Goal: Check status: Check status

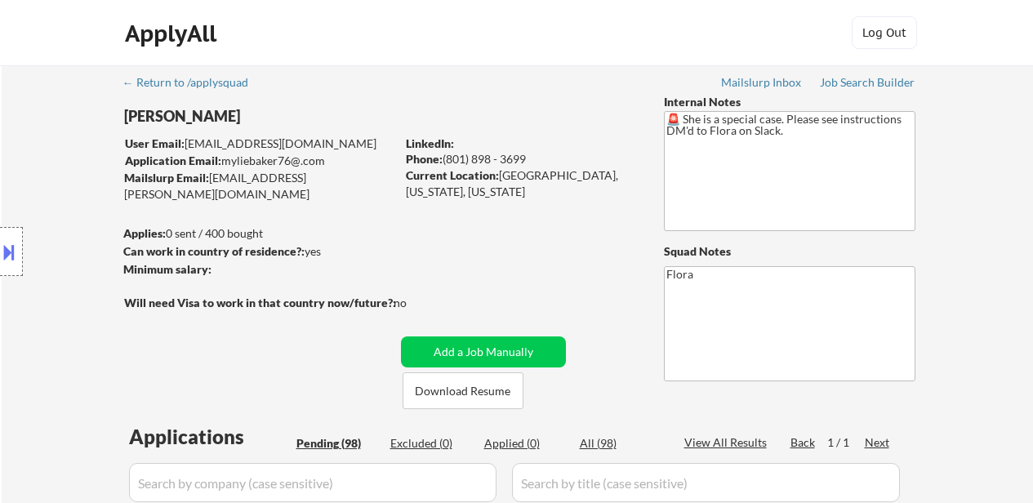
select select ""pending""
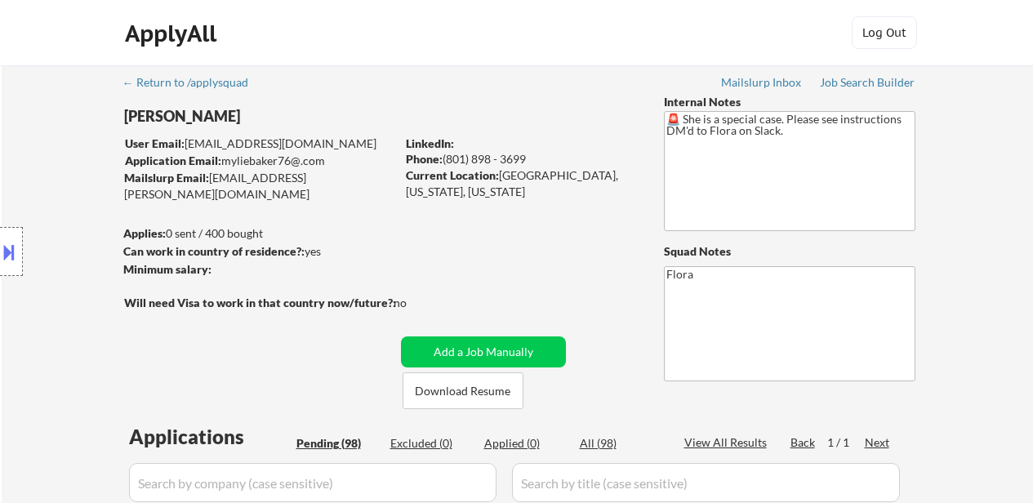
select select ""pending""
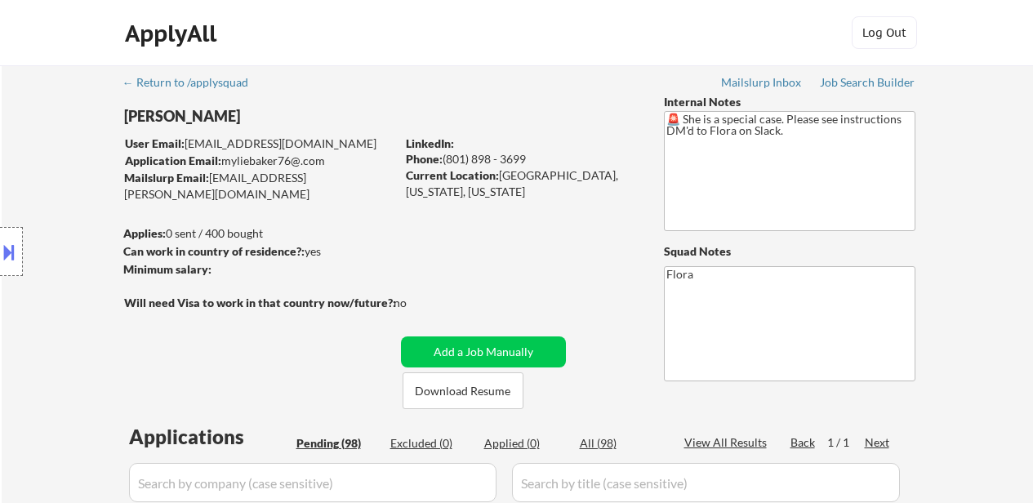
select select ""pending""
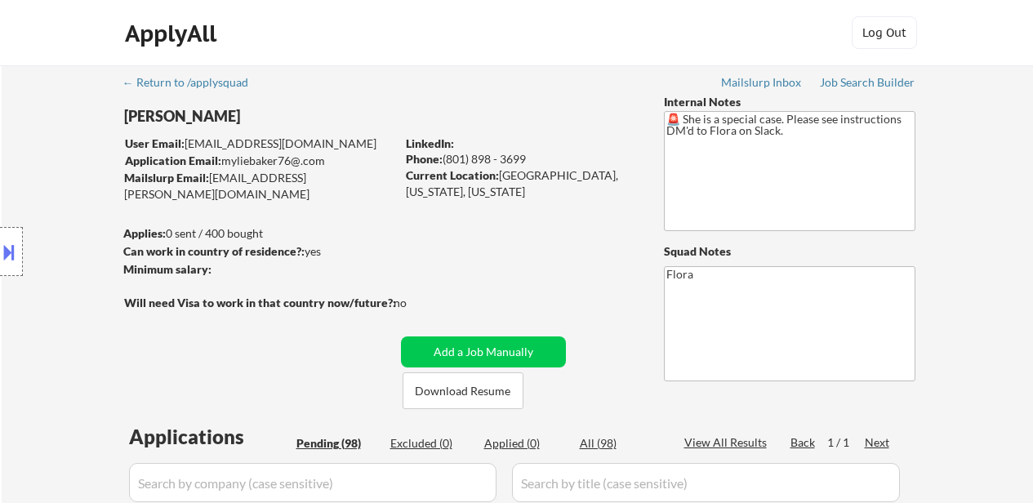
select select ""pending""
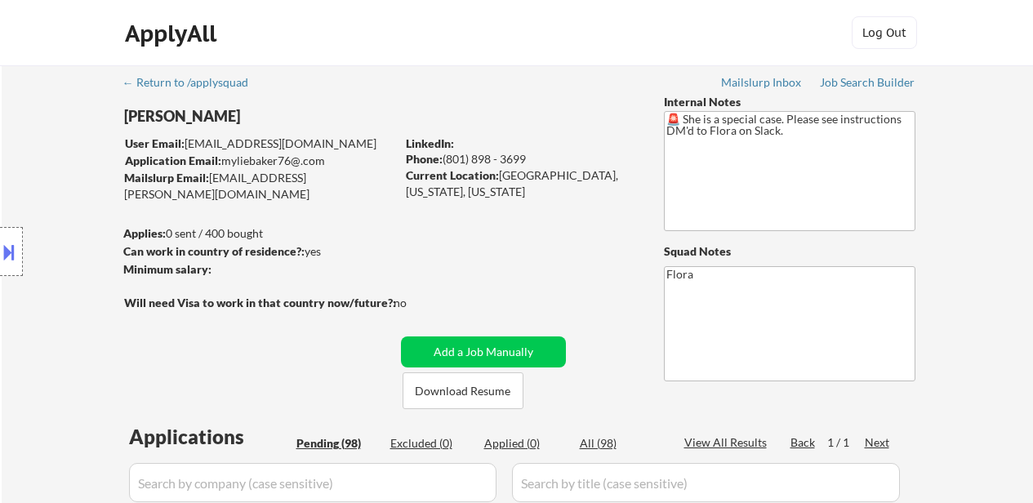
select select ""pending""
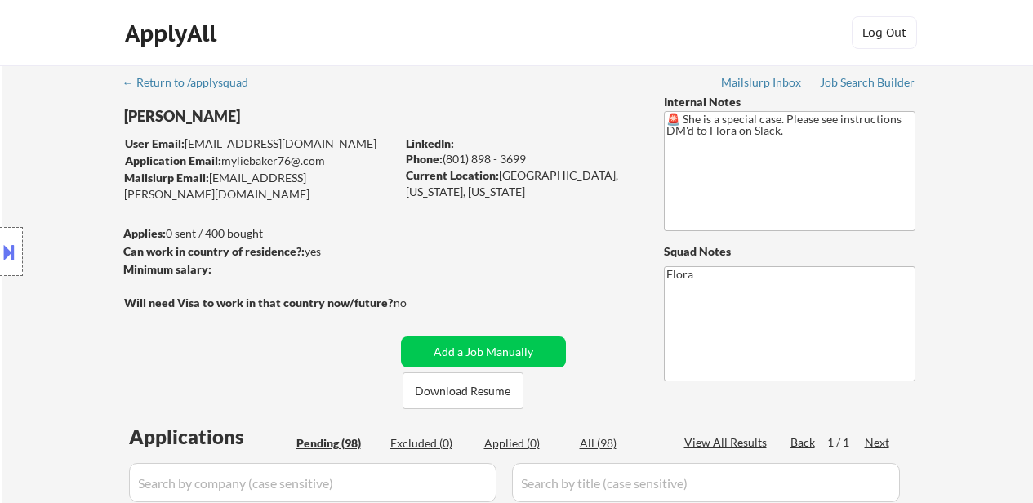
select select ""pending""
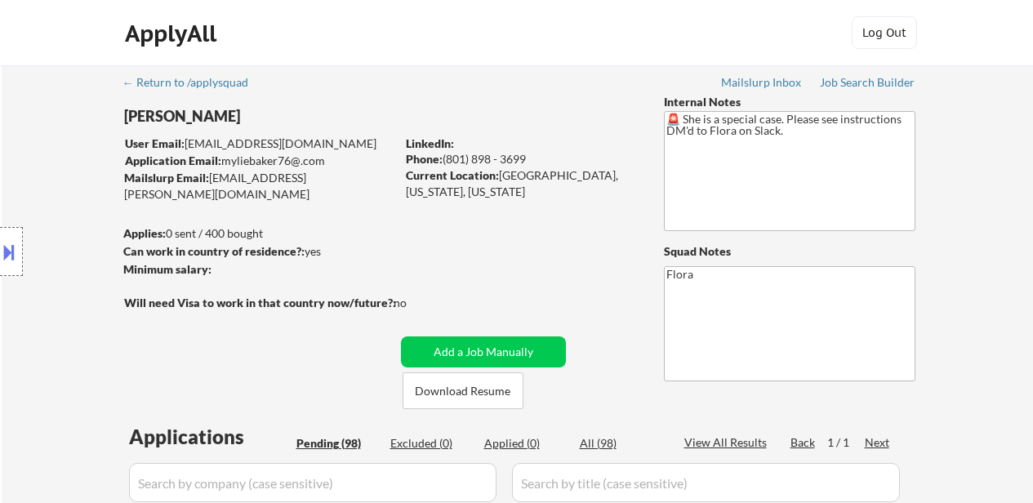
select select ""pending""
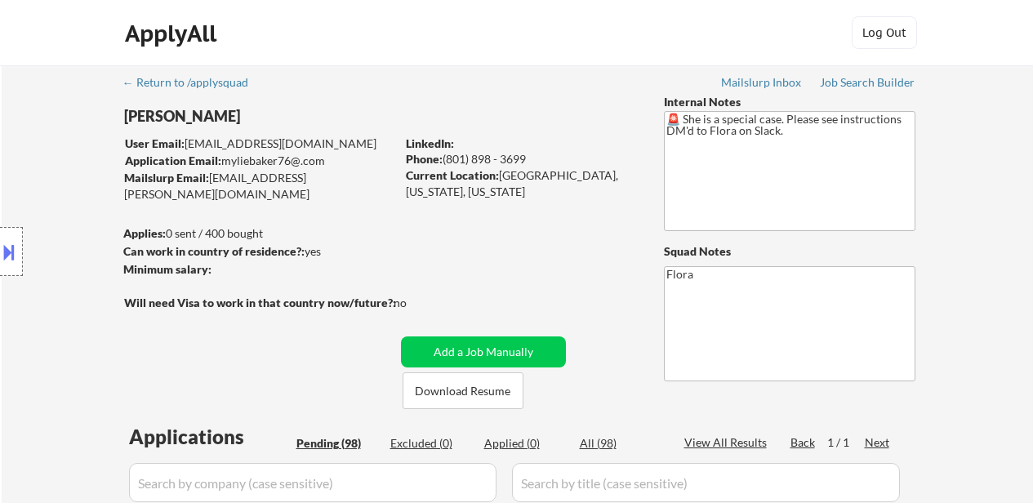
select select ""pending""
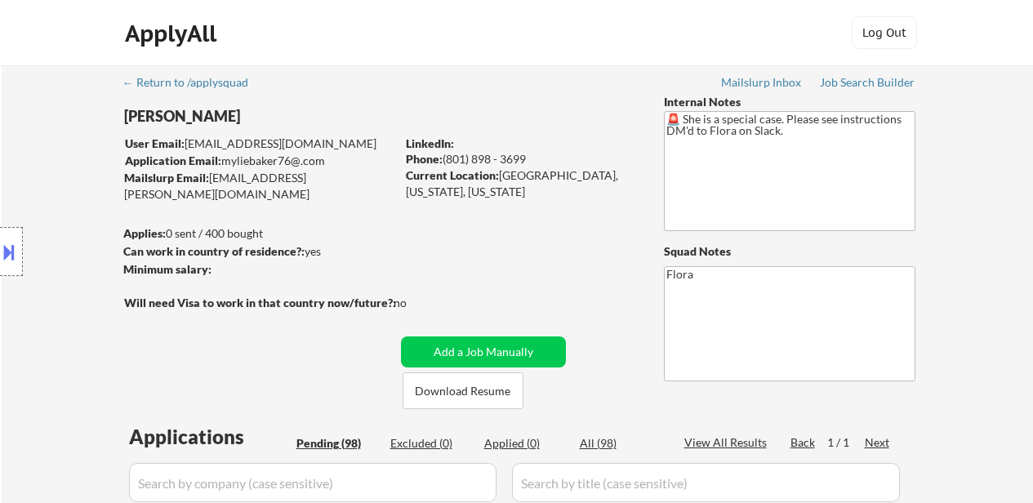
select select ""pending""
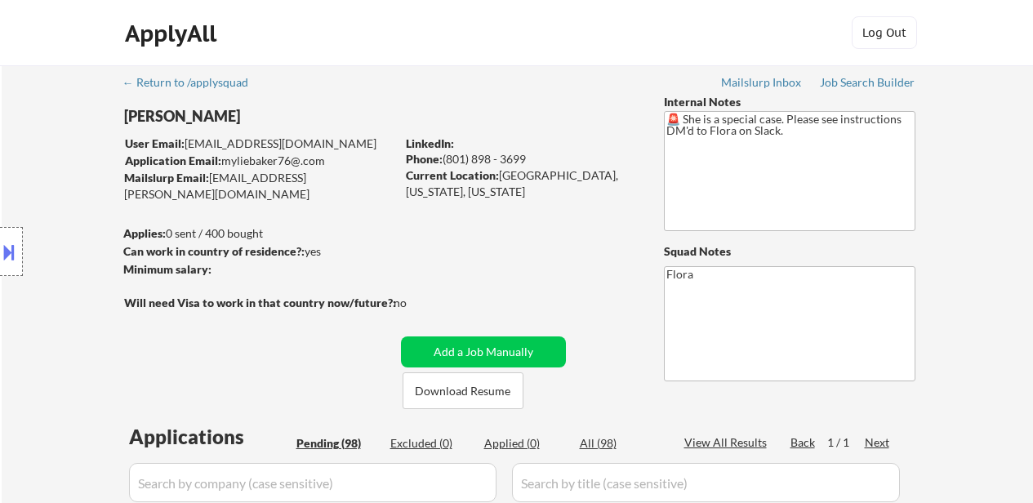
select select ""pending""
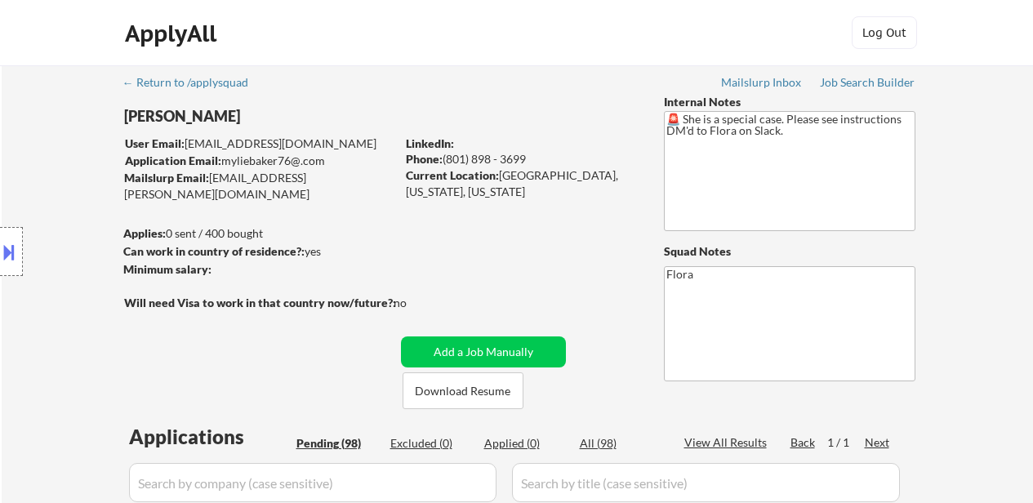
select select ""pending""
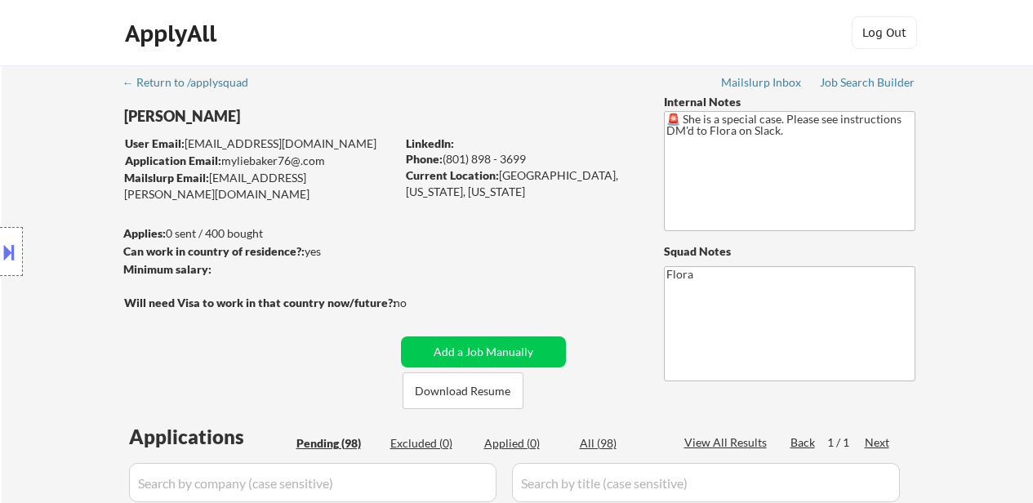
select select ""pending""
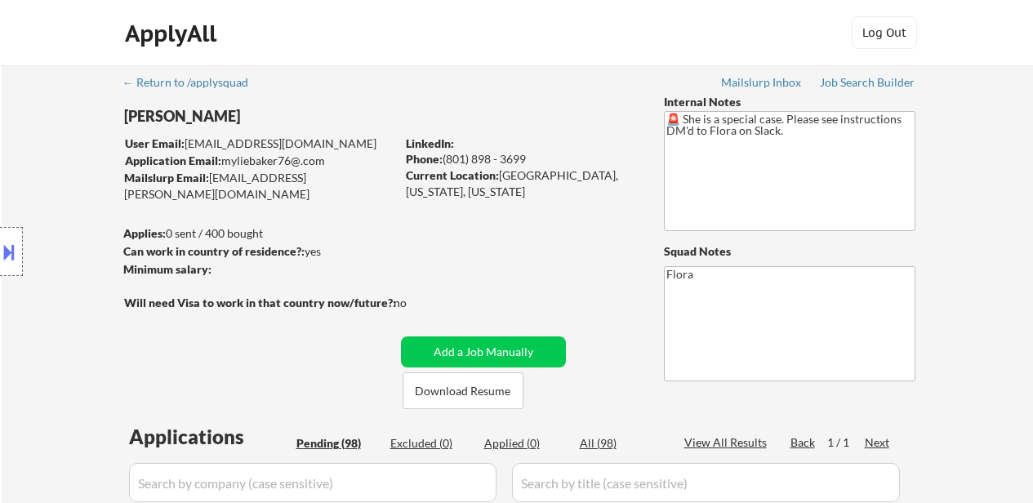
select select ""pending""
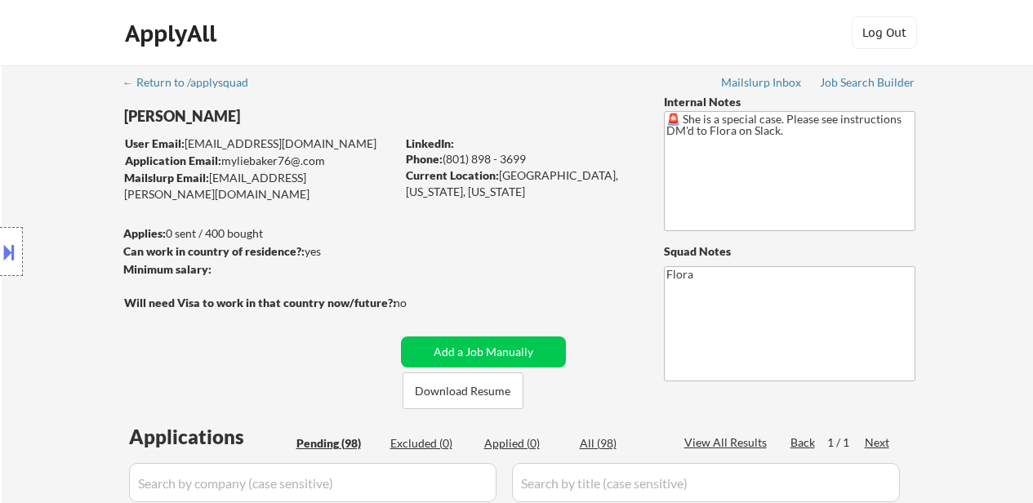
select select ""pending""
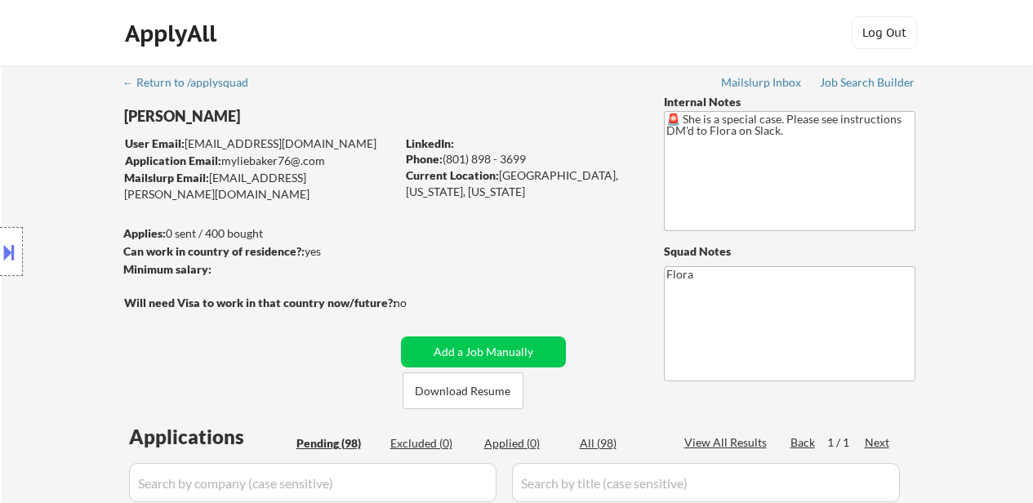
select select ""pending""
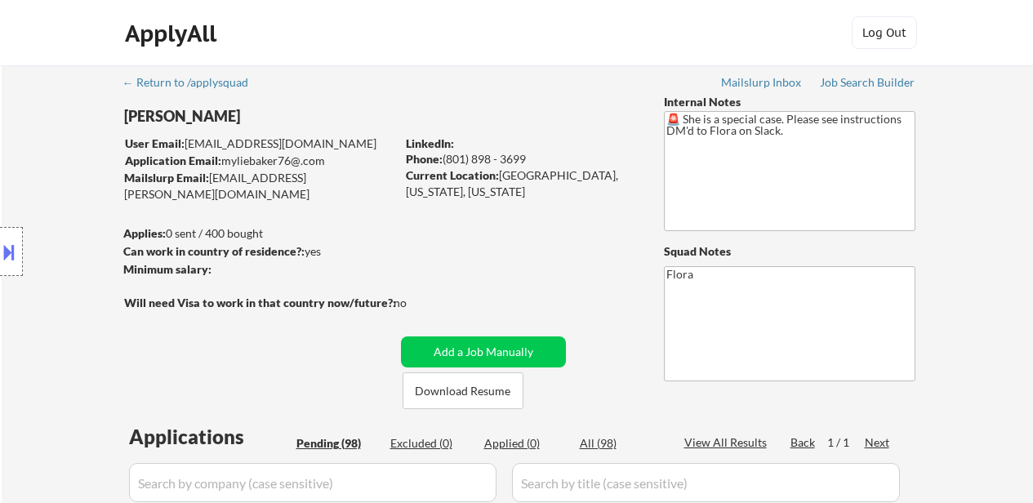
select select ""pending""
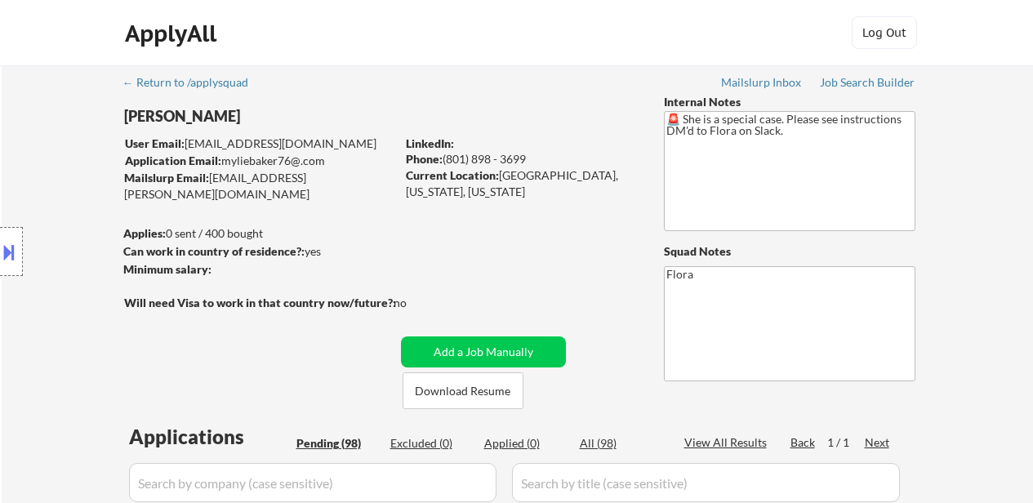
select select ""pending""
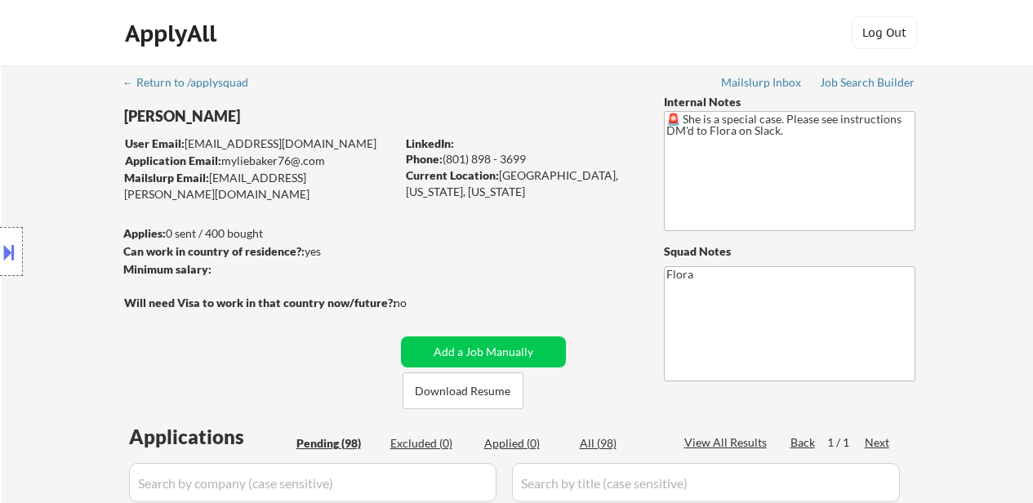
select select ""pending""
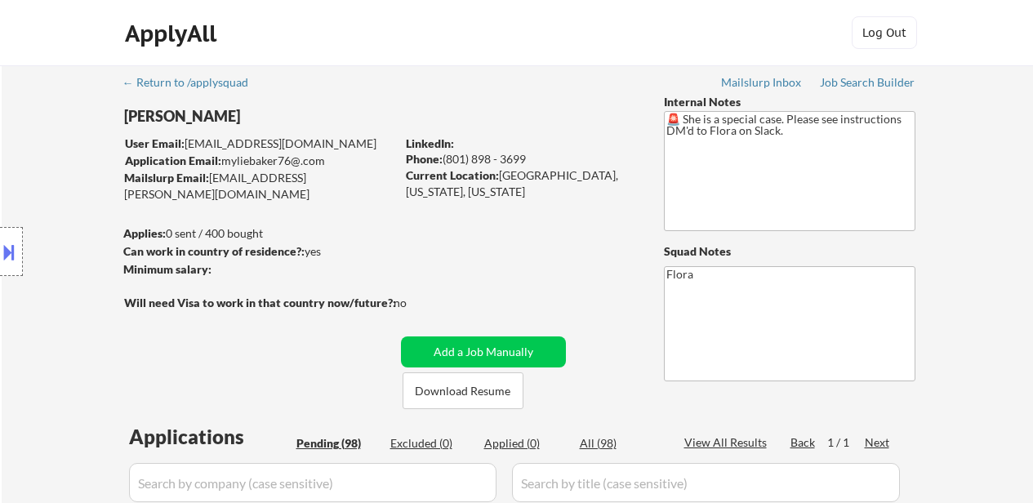
select select ""pending""
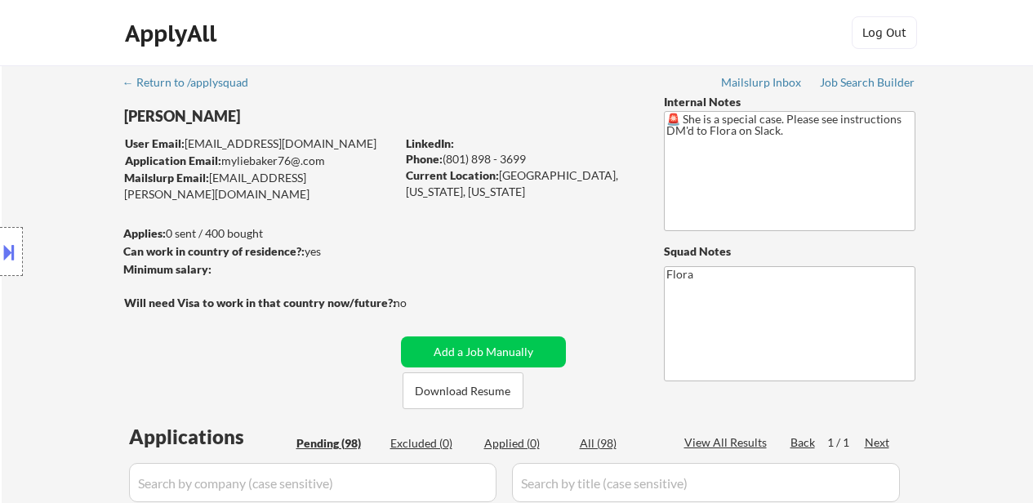
select select ""pending""
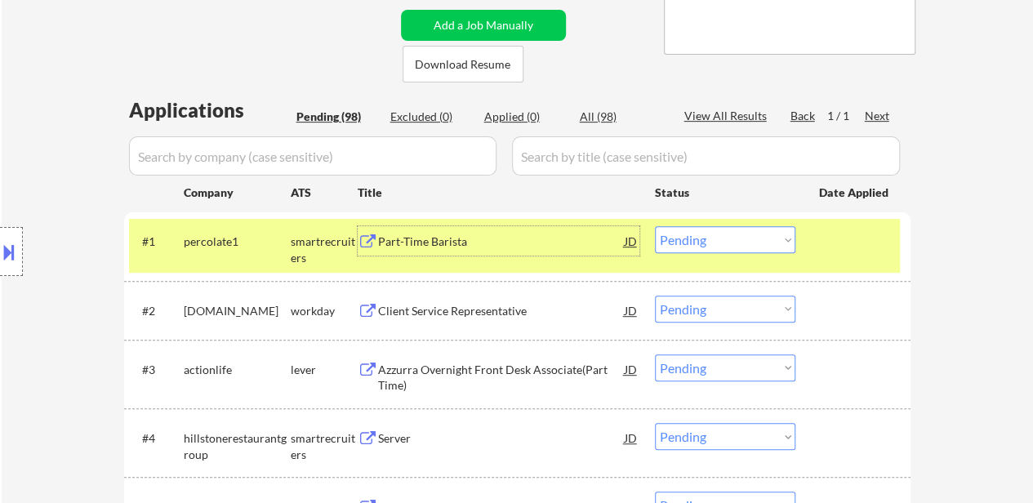
click at [442, 240] on div "Part-Time Barista" at bounding box center [501, 242] width 247 height 16
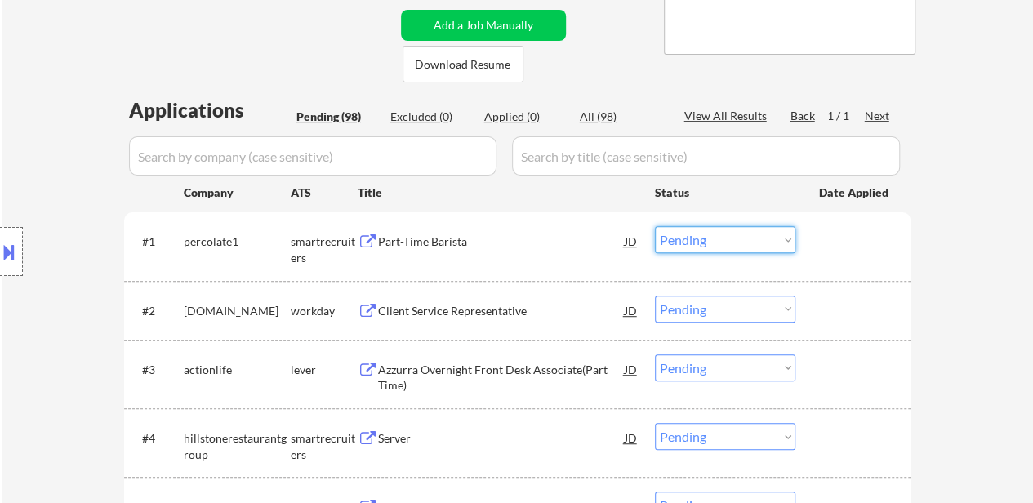
click at [763, 241] on select "Choose an option... Pending Applied Excluded (Questions) Excluded (Expired) Exc…" at bounding box center [725, 239] width 140 height 27
select select ""applied""
click at [655, 226] on select "Choose an option... Pending Applied Excluded (Questions) Excluded (Expired) Exc…" at bounding box center [725, 239] width 140 height 27
select select ""pending""
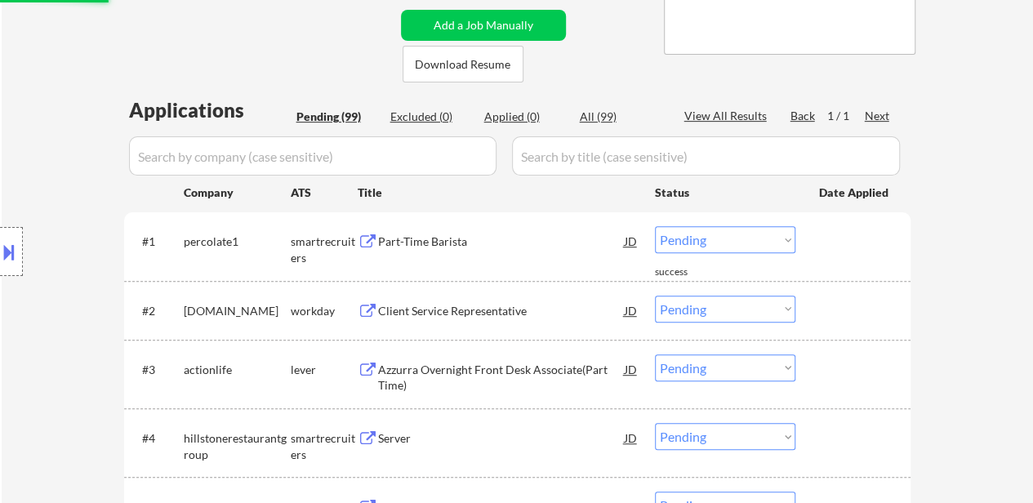
select select ""pending""
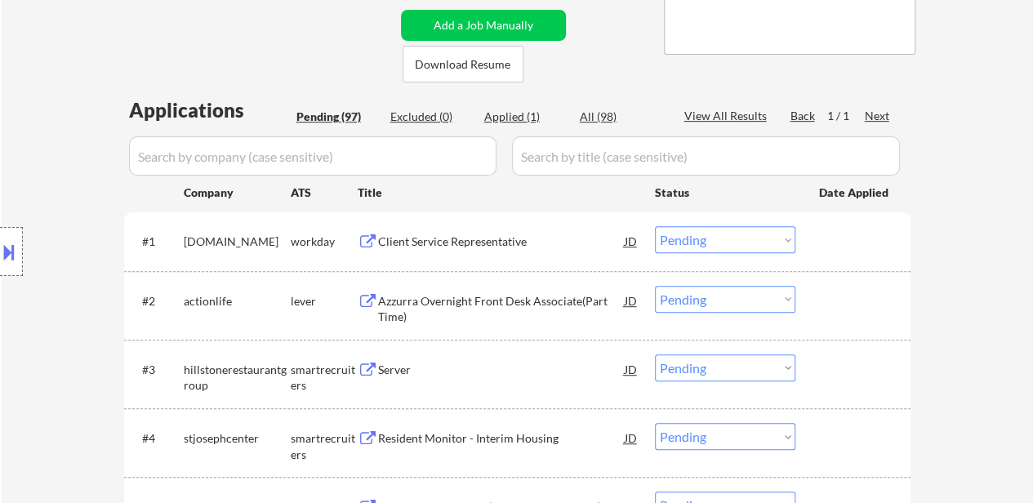
click at [498, 239] on div "Client Service Representative" at bounding box center [501, 242] width 247 height 16
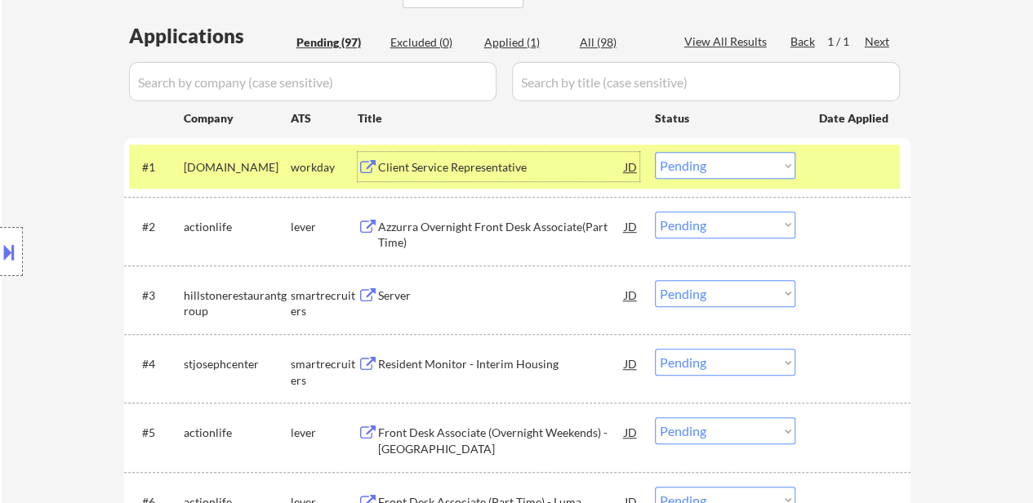
scroll to position [490, 0]
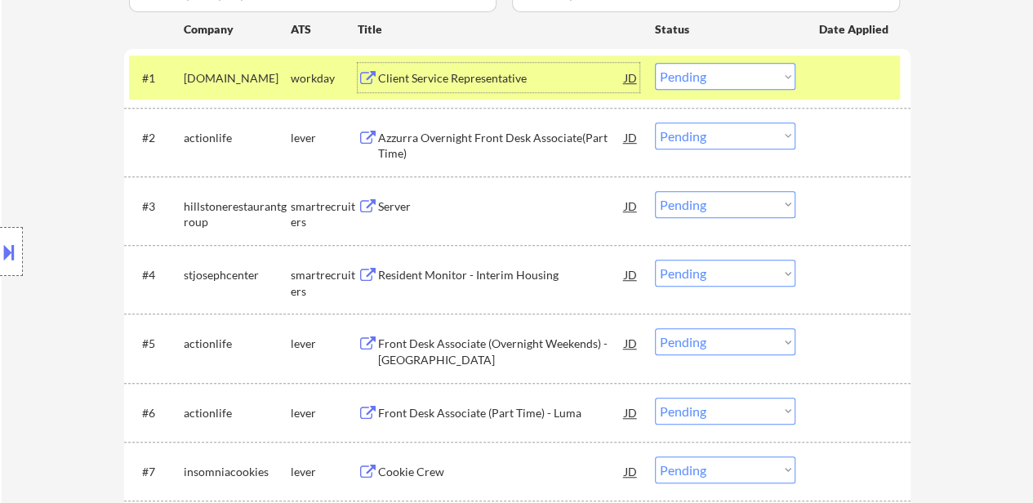
click at [551, 141] on div "Azzurra Overnight Front Desk Associate(Part Time)" at bounding box center [501, 146] width 247 height 32
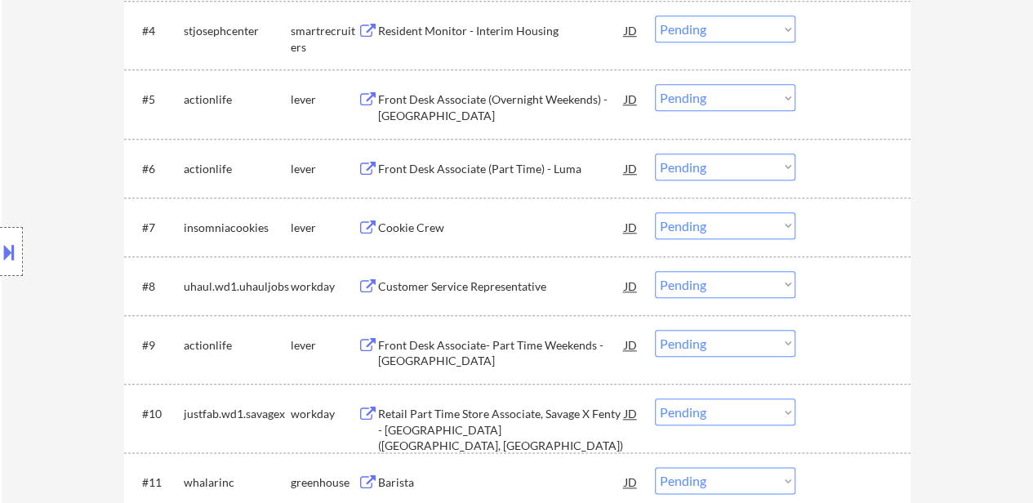
scroll to position [735, 0]
click at [485, 346] on div "Front Desk Associate- Part Time Weekends - [GEOGRAPHIC_DATA]" at bounding box center [501, 353] width 247 height 32
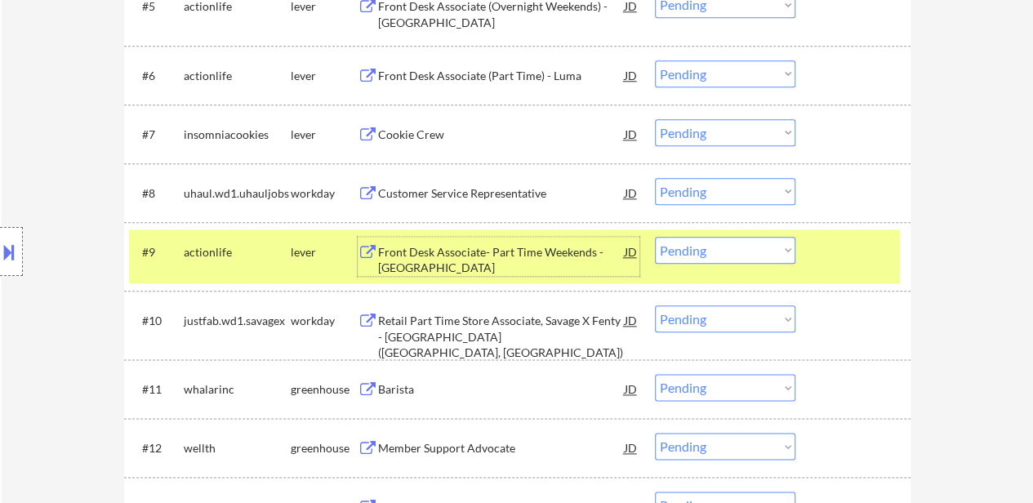
scroll to position [899, 0]
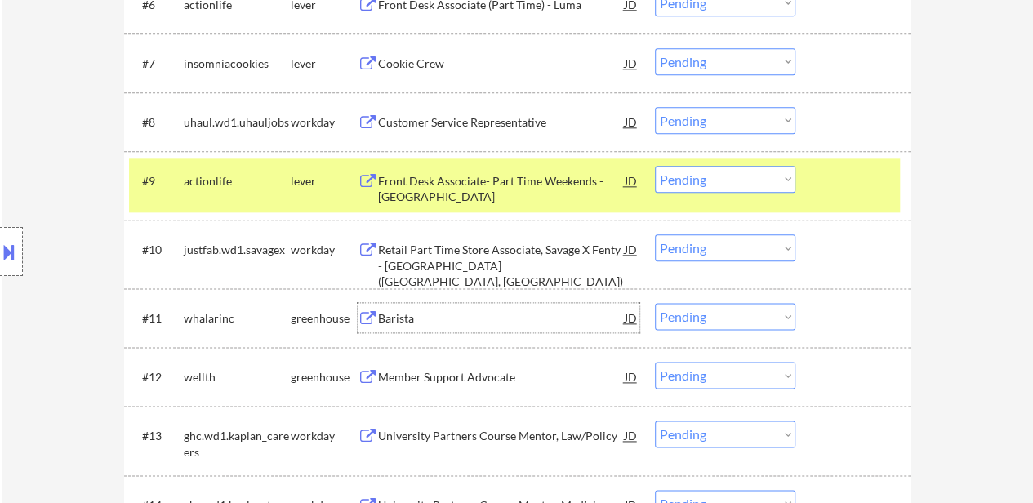
click at [384, 323] on div "Barista" at bounding box center [501, 318] width 247 height 16
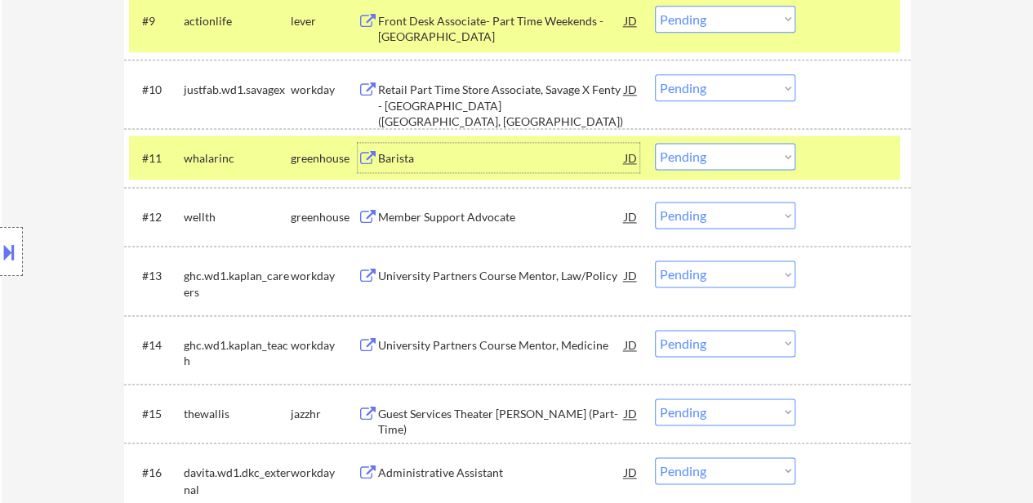
scroll to position [1062, 0]
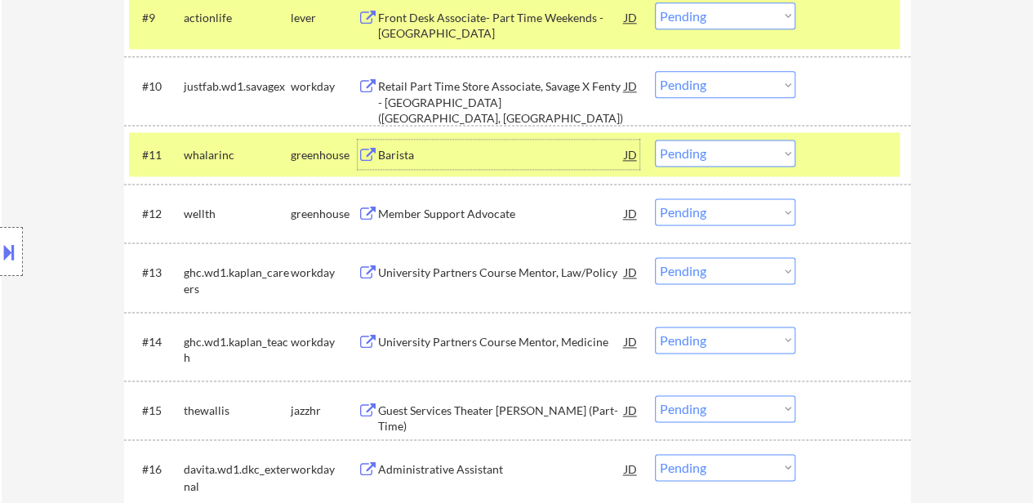
click at [464, 216] on div "Member Support Advocate" at bounding box center [501, 214] width 247 height 16
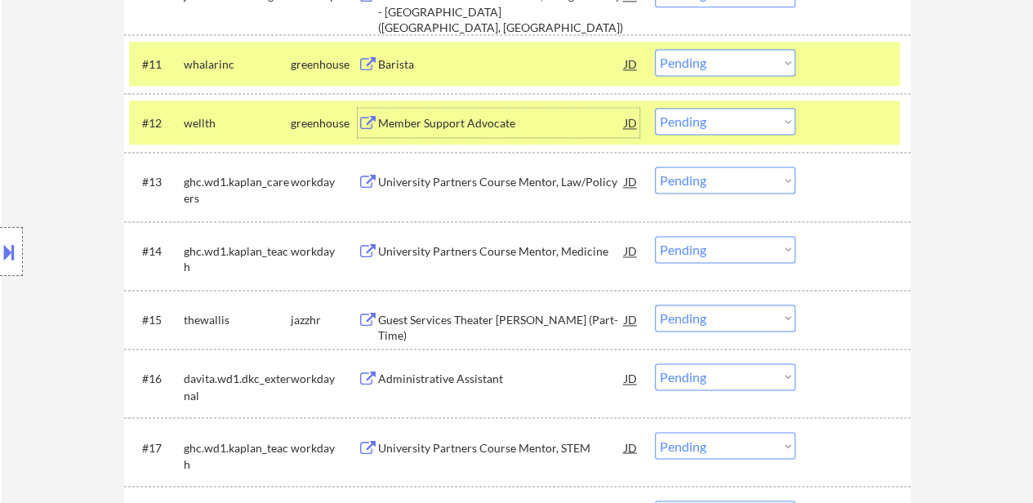
scroll to position [1225, 0]
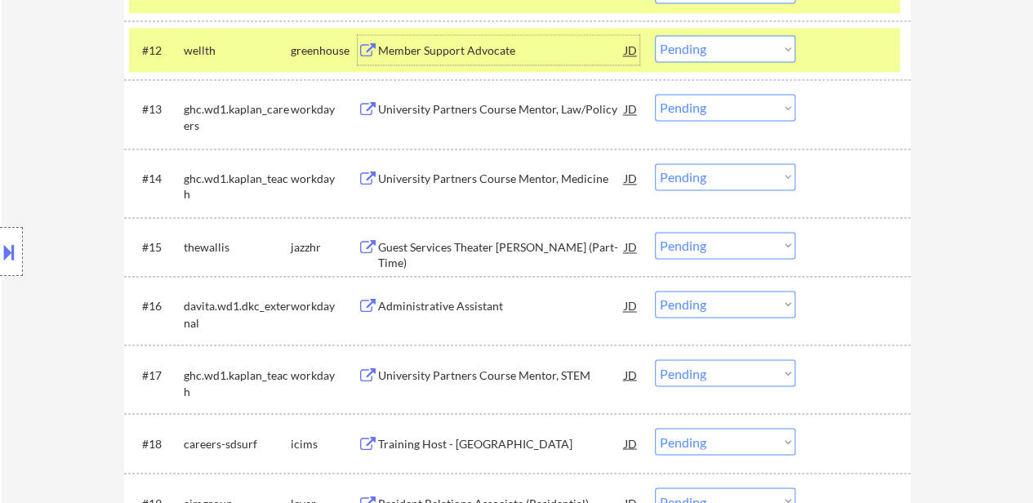
click at [505, 244] on div "Guest Services Theater [PERSON_NAME] (Part-Time)" at bounding box center [501, 255] width 247 height 32
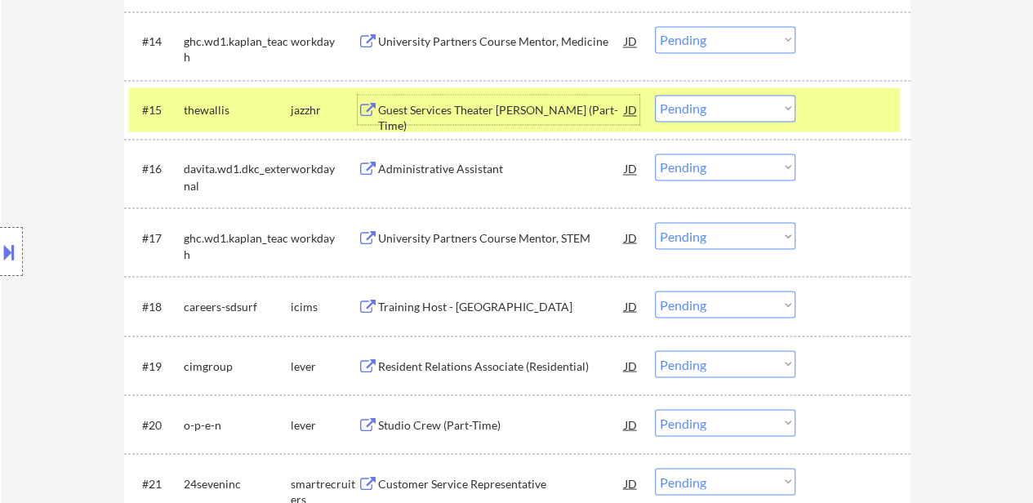
scroll to position [1552, 0]
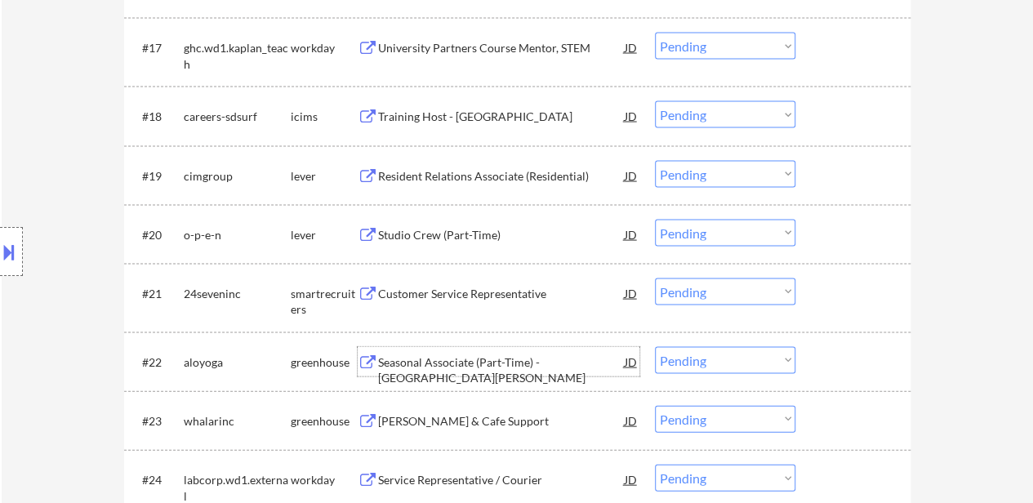
click at [482, 359] on div "Seasonal Associate (Part-Time) - [GEOGRAPHIC_DATA][PERSON_NAME]" at bounding box center [501, 371] width 247 height 32
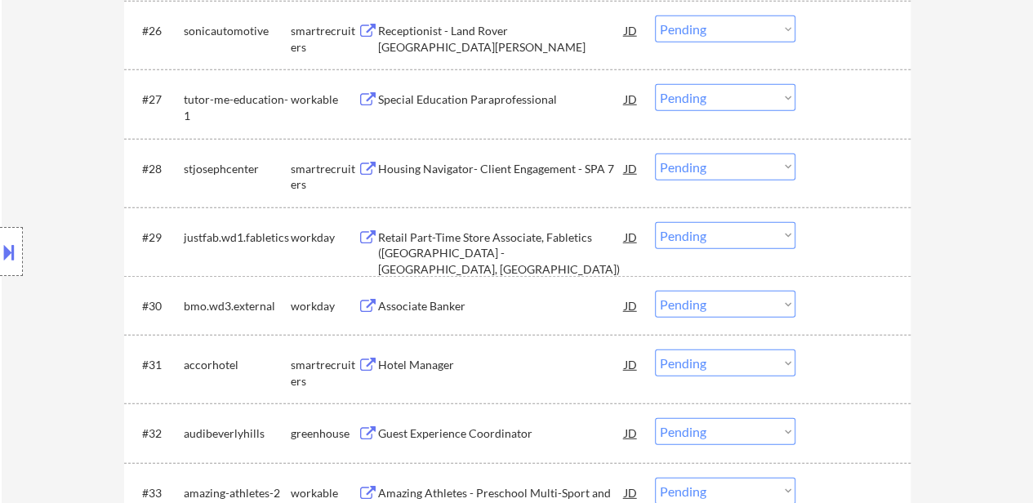
scroll to position [2205, 0]
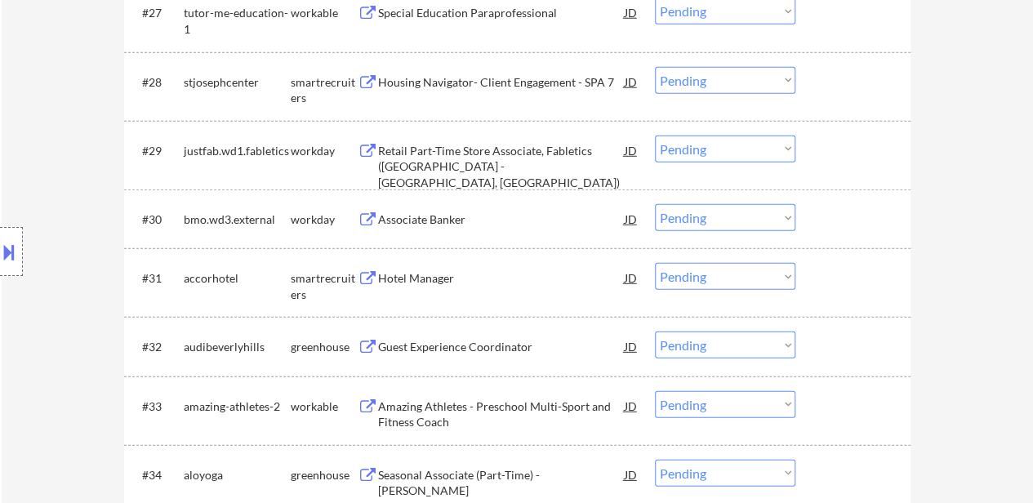
click at [426, 274] on div "Hotel Manager" at bounding box center [501, 278] width 247 height 16
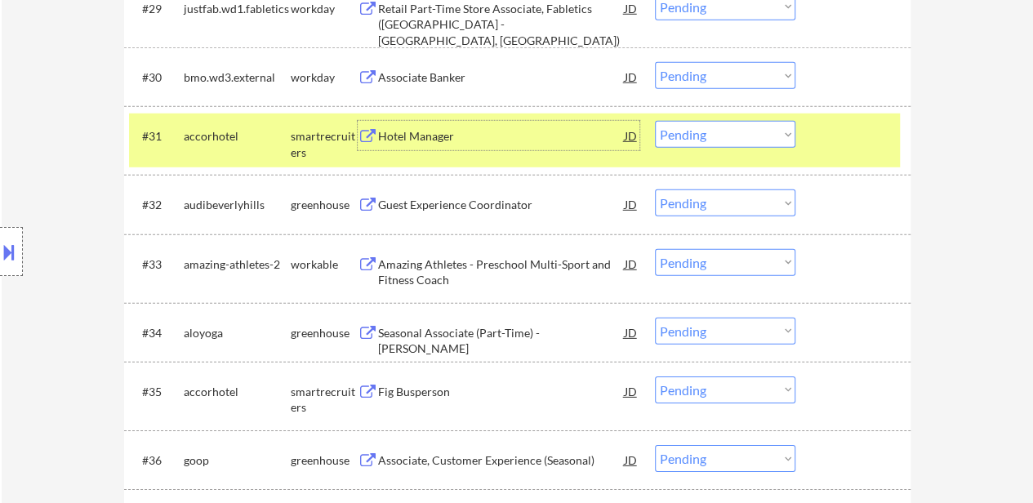
scroll to position [2532, 0]
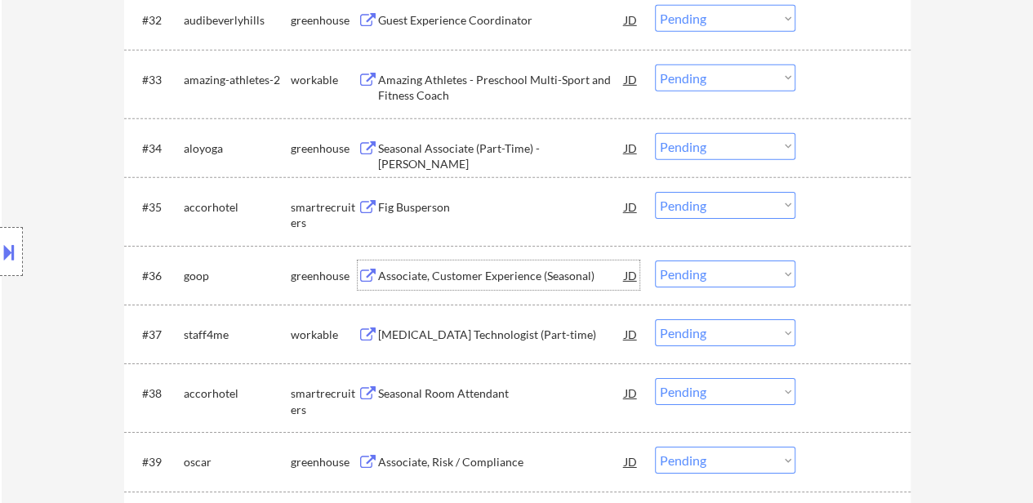
click at [516, 275] on div "Associate, Customer Experience (Seasonal)" at bounding box center [501, 276] width 247 height 16
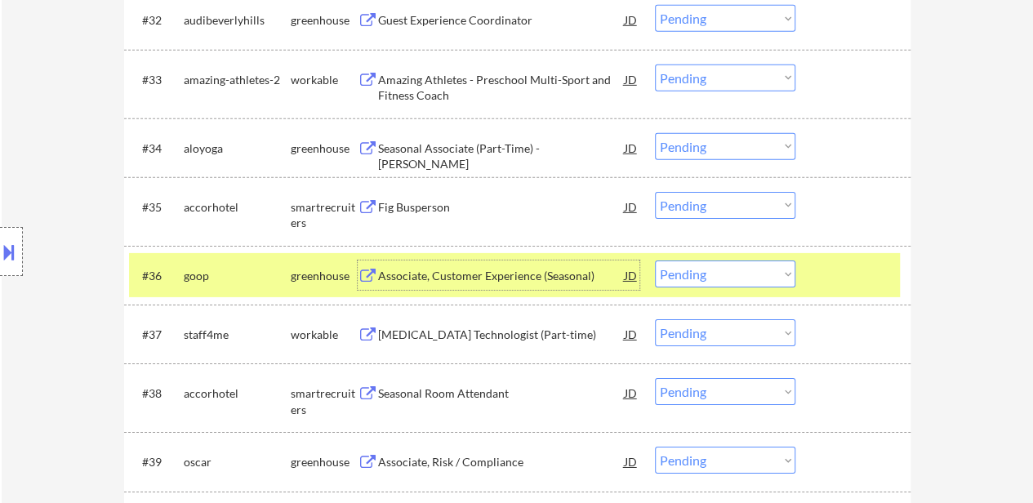
click at [704, 270] on select "Choose an option... Pending Applied Excluded (Questions) Excluded (Expired) Exc…" at bounding box center [725, 274] width 140 height 27
click at [655, 261] on select "Choose an option... Pending Applied Excluded (Questions) Excluded (Expired) Exc…" at bounding box center [725, 274] width 140 height 27
select select ""pending""
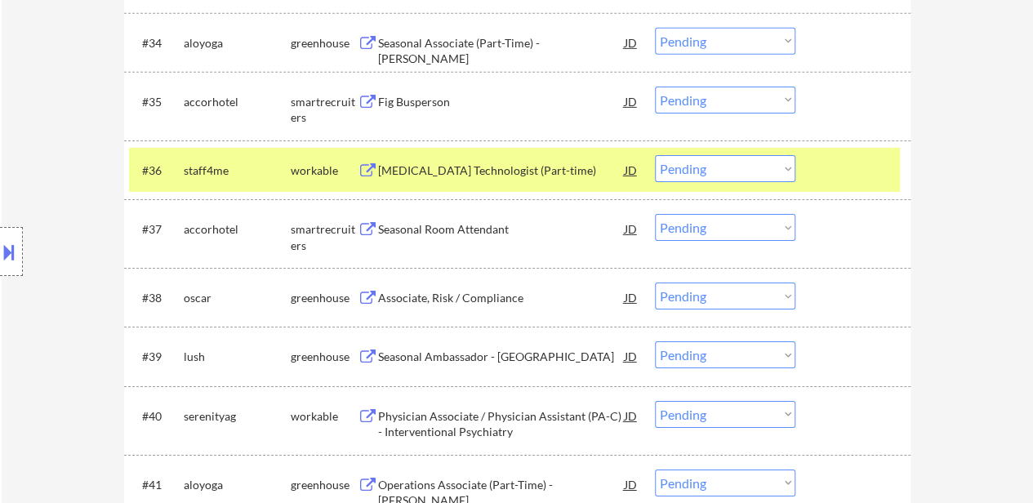
scroll to position [2696, 0]
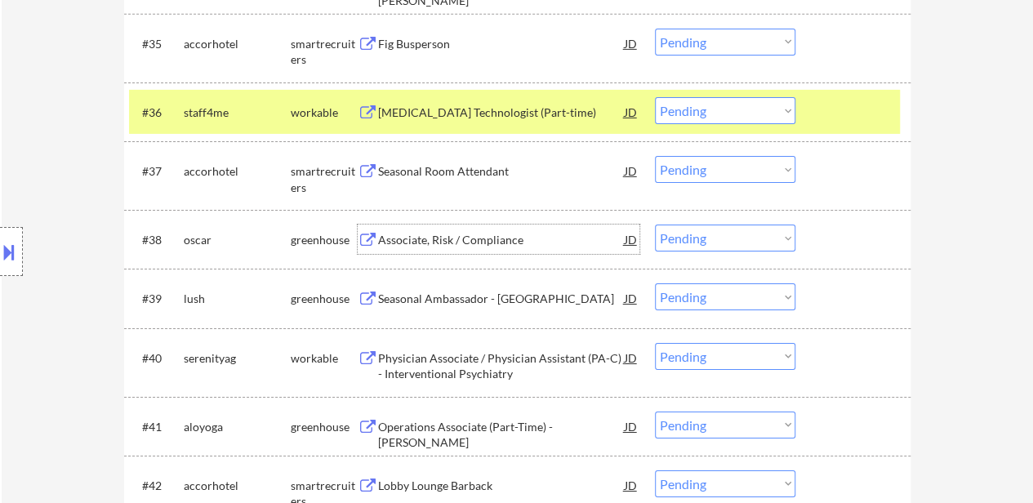
click at [450, 233] on div "Associate, Risk / Compliance" at bounding box center [501, 240] width 247 height 16
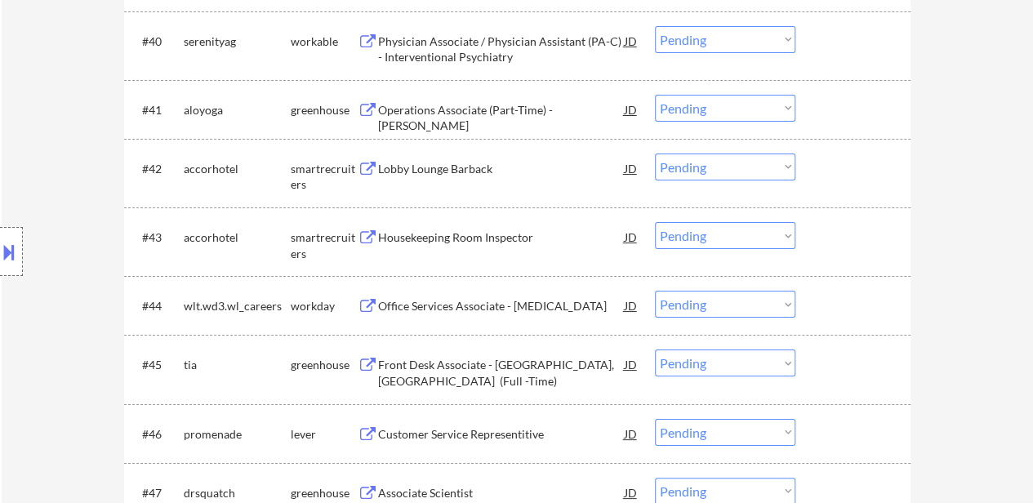
scroll to position [3186, 0]
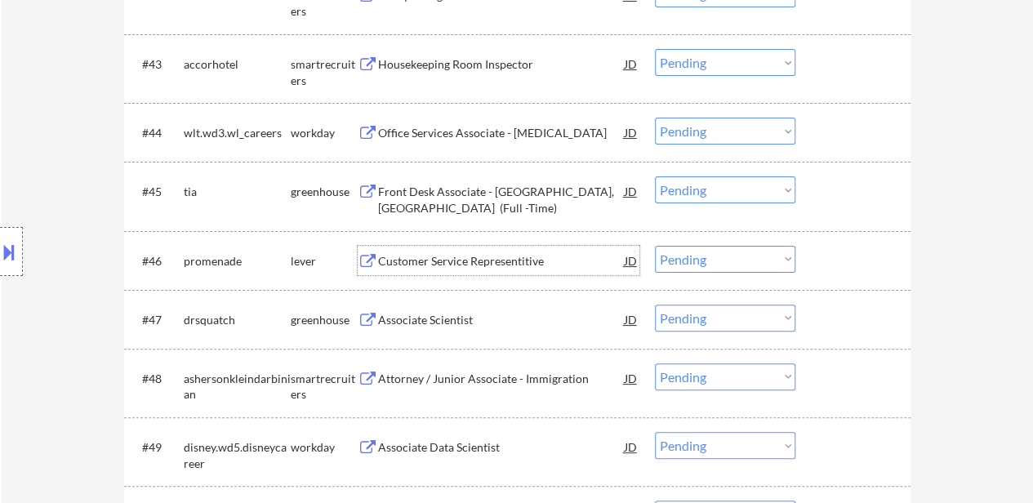
click at [479, 261] on div "Customer Service Representitive" at bounding box center [501, 261] width 247 height 16
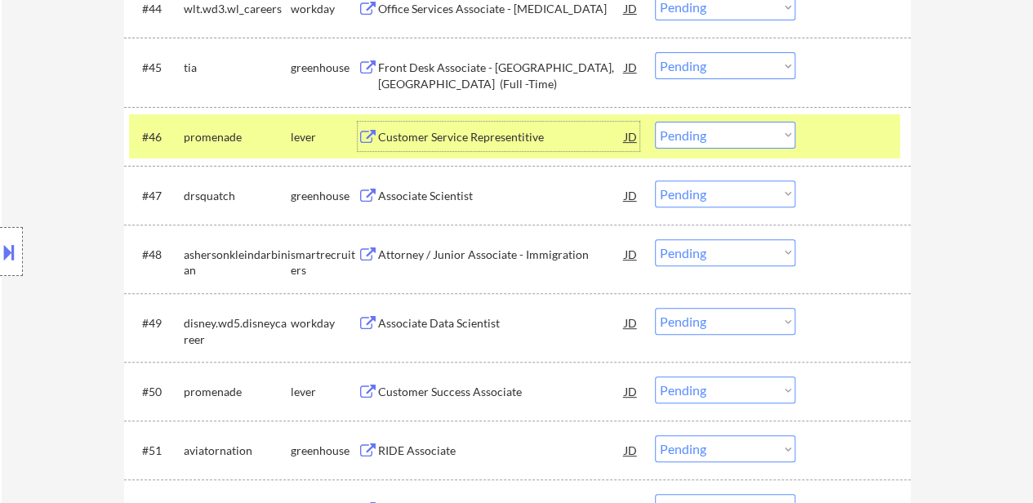
scroll to position [3431, 0]
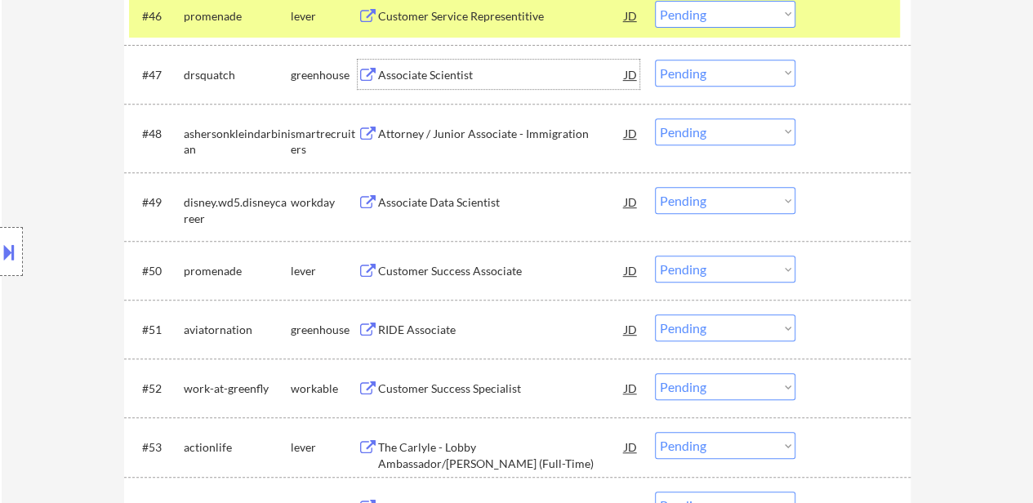
click at [435, 79] on div "Associate Scientist" at bounding box center [501, 75] width 247 height 16
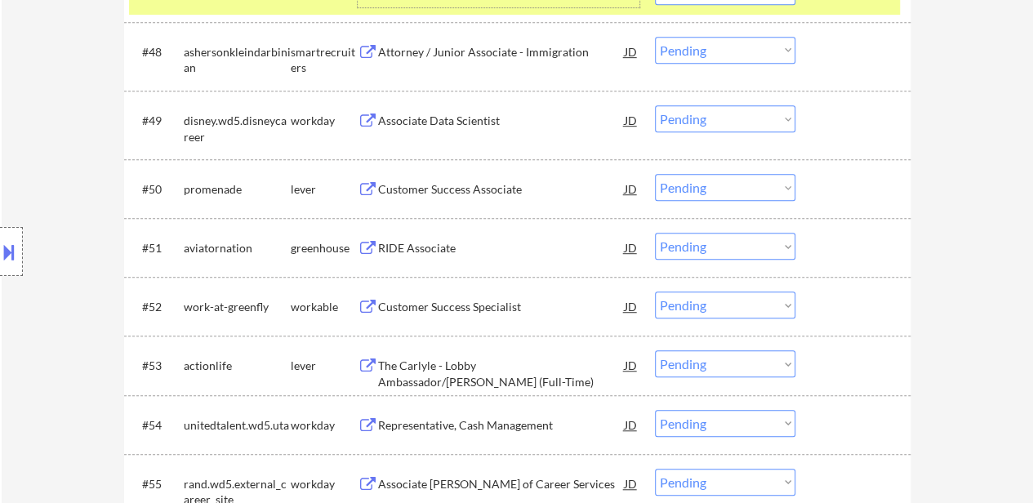
scroll to position [3594, 0]
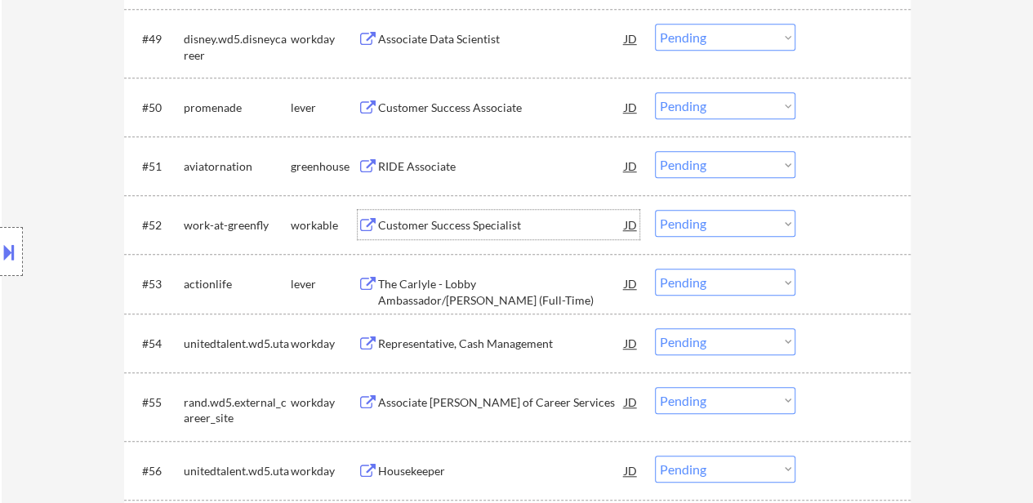
click at [434, 224] on div "Customer Success Specialist" at bounding box center [501, 225] width 247 height 16
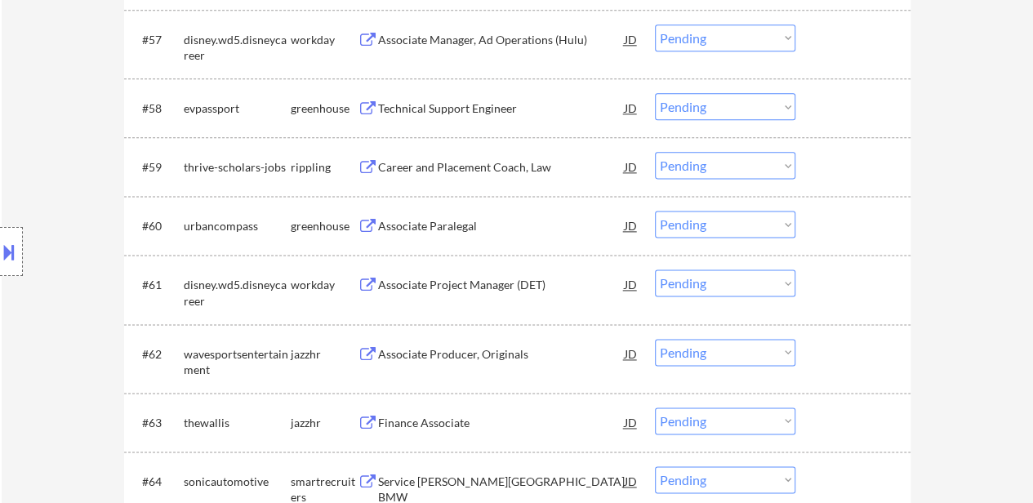
scroll to position [4166, 0]
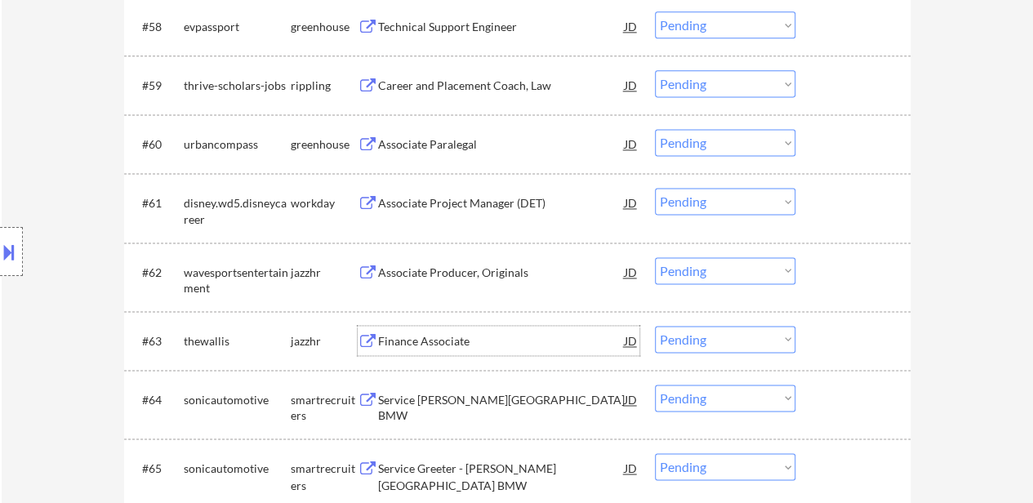
click at [450, 339] on div "Finance Associate" at bounding box center [501, 341] width 247 height 16
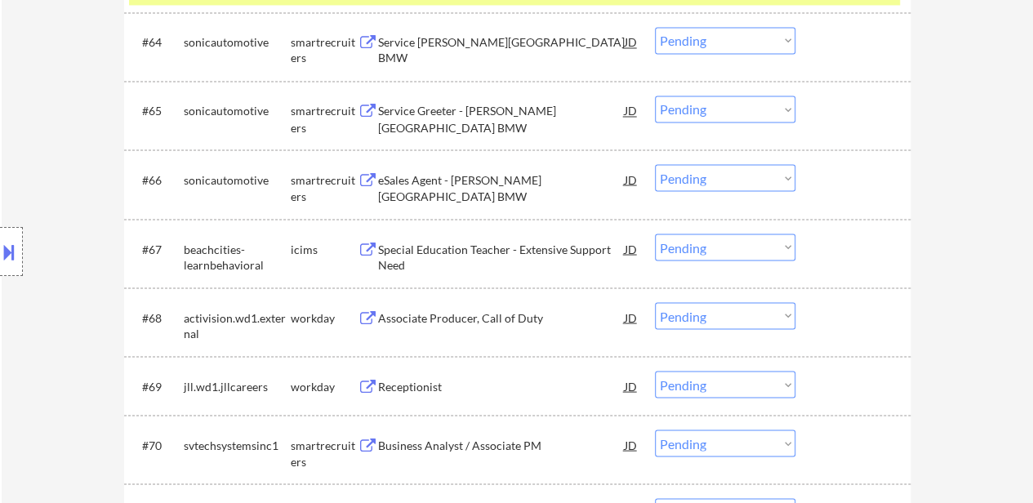
scroll to position [4656, 0]
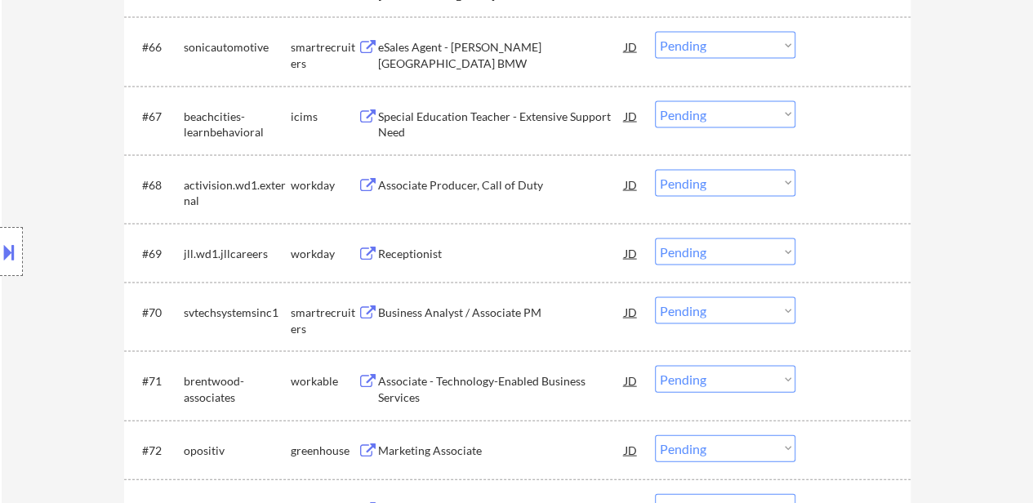
click at [403, 240] on div "Receptionist" at bounding box center [501, 253] width 247 height 29
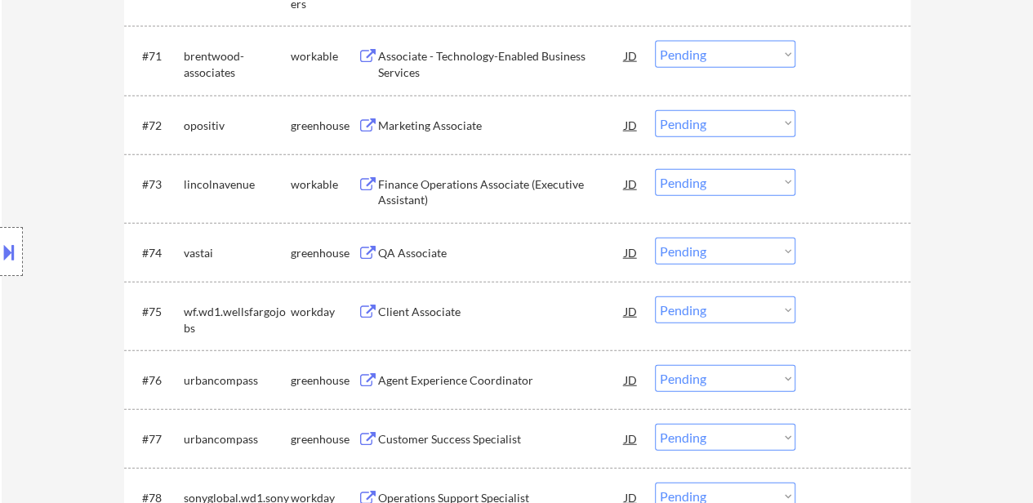
scroll to position [5228, 0]
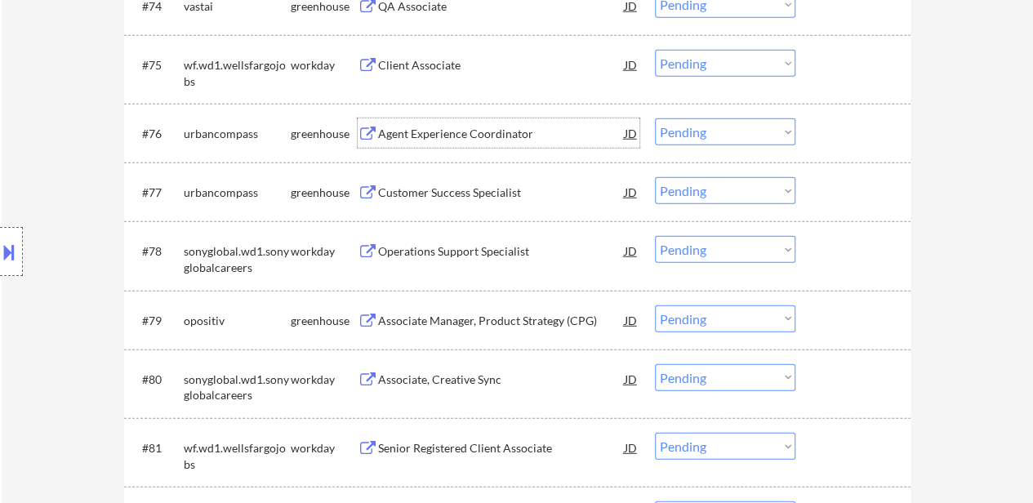
click at [495, 127] on div "Agent Experience Coordinator" at bounding box center [501, 134] width 247 height 16
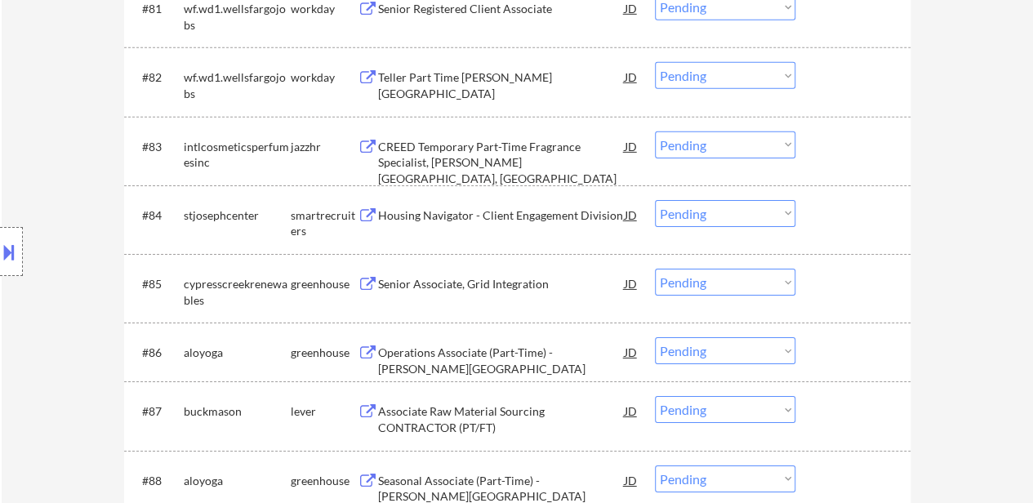
scroll to position [5800, 0]
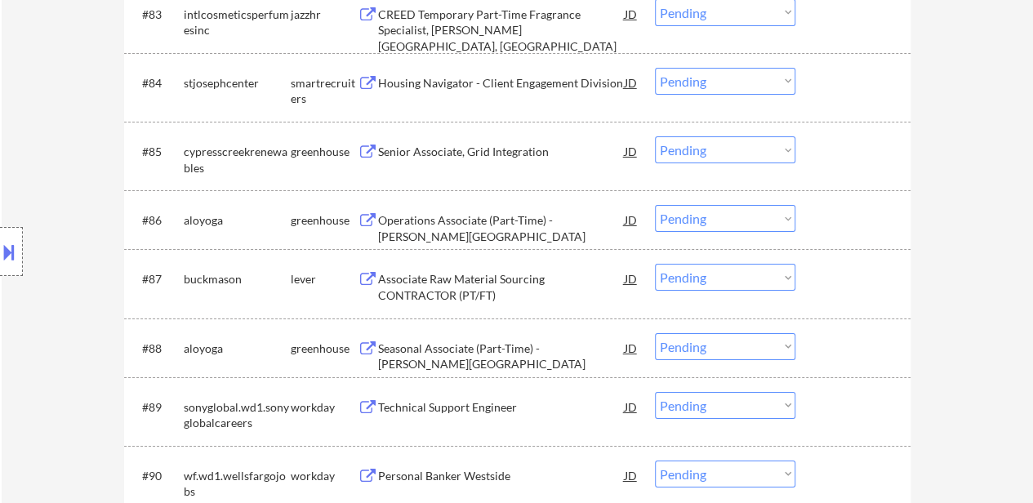
click at [591, 248] on div "#86 aloyoga greenhouse Operations Associate (Part-Time) - [PERSON_NAME][GEOGRAP…" at bounding box center [517, 219] width 787 height 59
click at [529, 224] on div "Operations Associate (Part-Time) - [PERSON_NAME][GEOGRAPHIC_DATA]" at bounding box center [501, 228] width 247 height 32
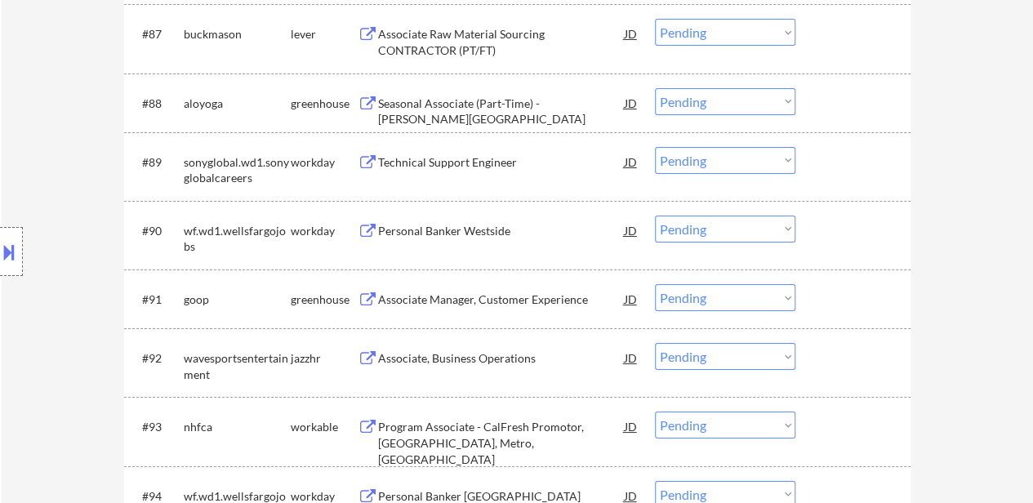
scroll to position [6126, 0]
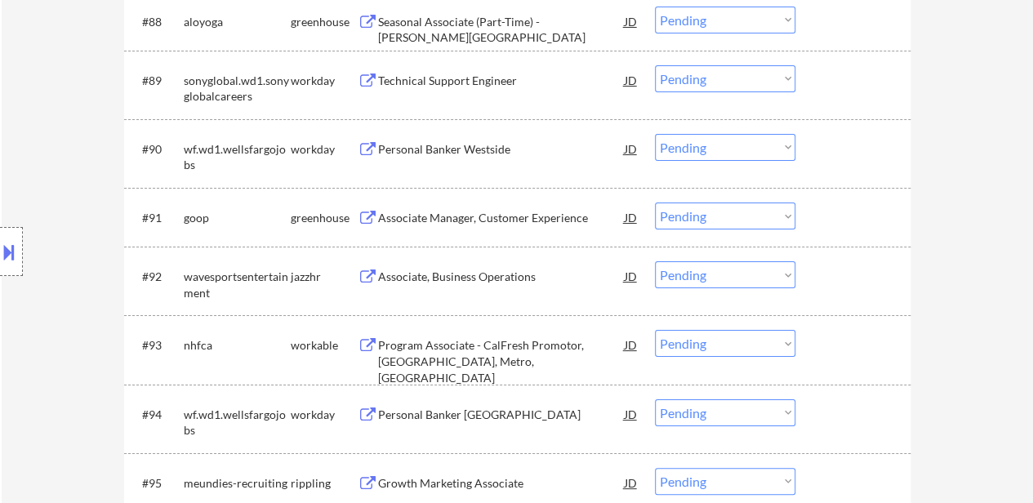
click at [484, 218] on div "Associate Manager, Customer Experience" at bounding box center [501, 218] width 247 height 16
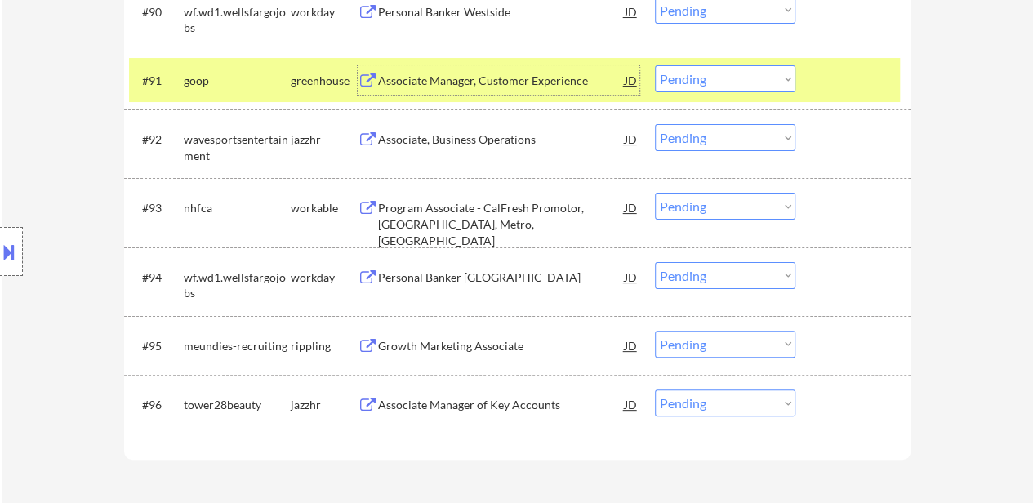
scroll to position [6371, 0]
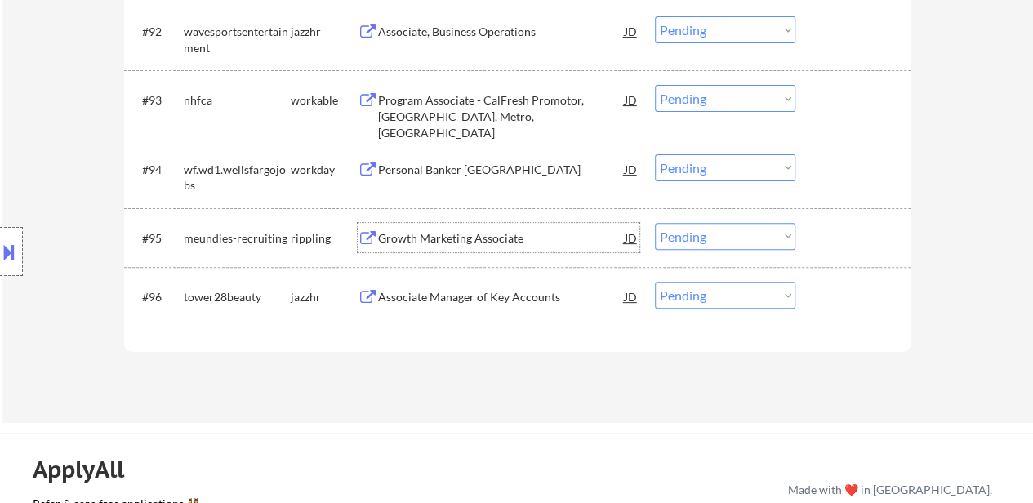
click at [494, 231] on div "Growth Marketing Associate" at bounding box center [501, 238] width 247 height 16
